Goal: Task Accomplishment & Management: Manage account settings

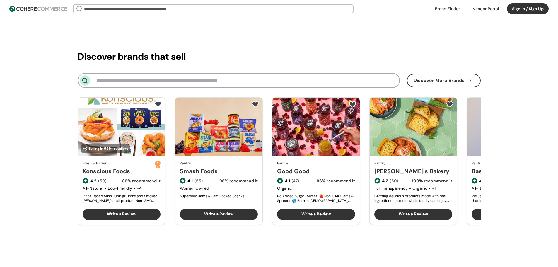
scroll to position [645, 0]
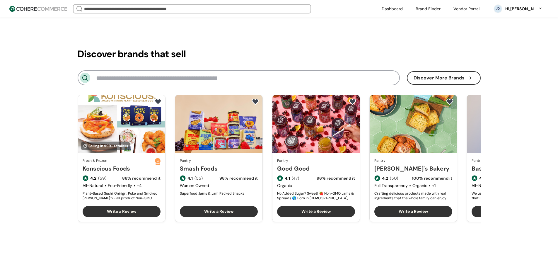
scroll to position [674, 0]
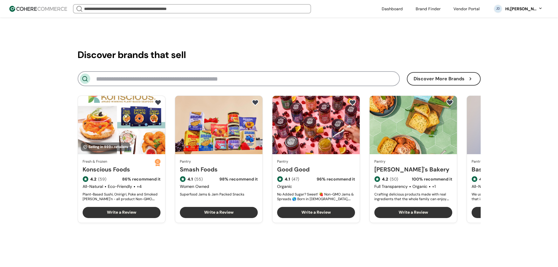
click at [517, 9] on div "Hi, Juliet Destura" at bounding box center [521, 9] width 32 height 6
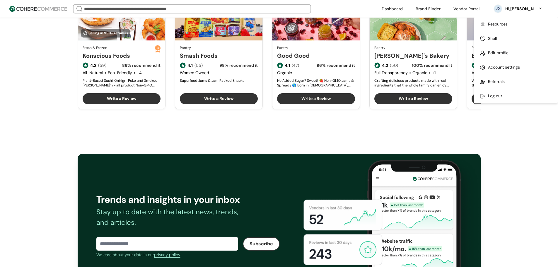
scroll to position [821, 0]
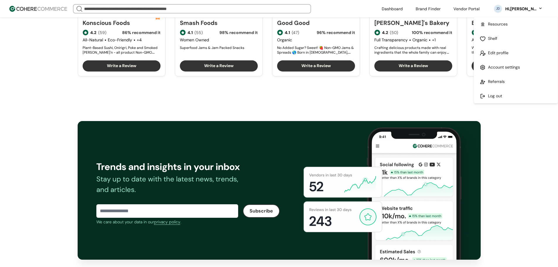
click at [495, 92] on link at bounding box center [516, 96] width 84 height 14
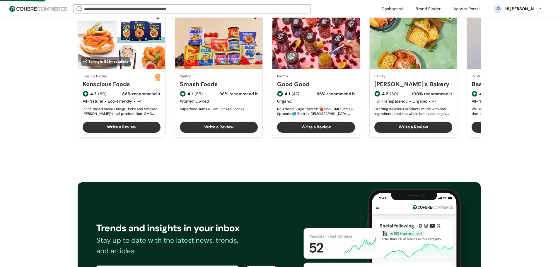
scroll to position [674, 0]
